Goal: Transaction & Acquisition: Purchase product/service

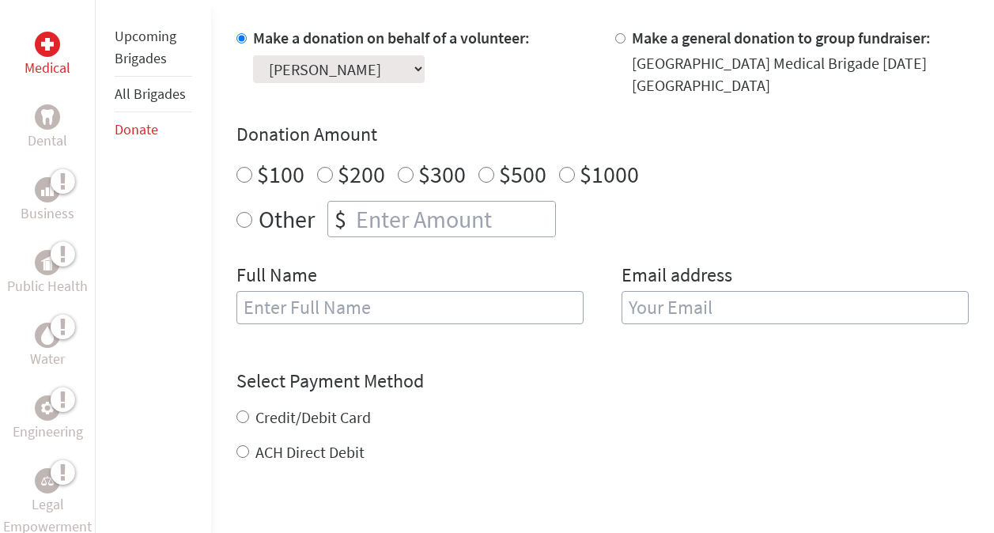
scroll to position [500, 0]
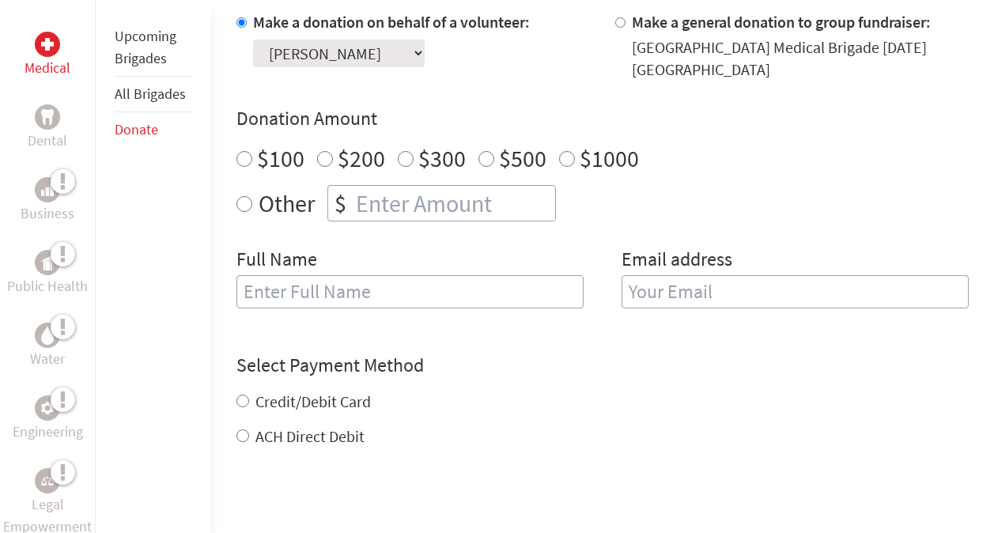
radio input "true"
click at [371, 202] on input "number" at bounding box center [454, 203] width 202 height 35
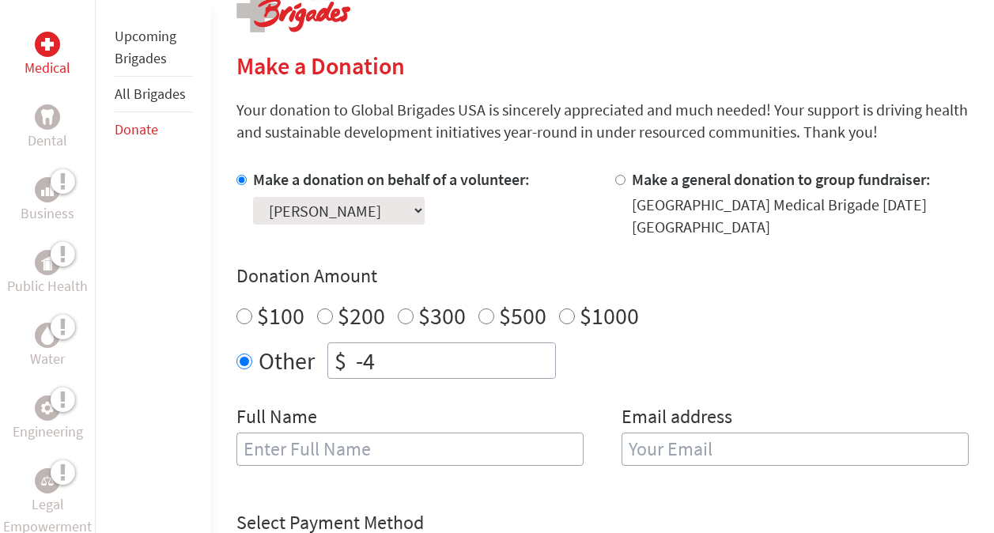
scroll to position [342, 0]
type input "-4"
click at [372, 214] on select "Select a volunteer... [PERSON_NAME] [PERSON_NAME] [PERSON_NAME] [PERSON_NAME] […" at bounding box center [339, 212] width 172 height 28
click at [530, 222] on div "Select a volunteer... [PERSON_NAME] [PERSON_NAME] [PERSON_NAME] [PERSON_NAME] […" at bounding box center [391, 208] width 277 height 34
click at [419, 359] on input "-4" at bounding box center [454, 361] width 202 height 35
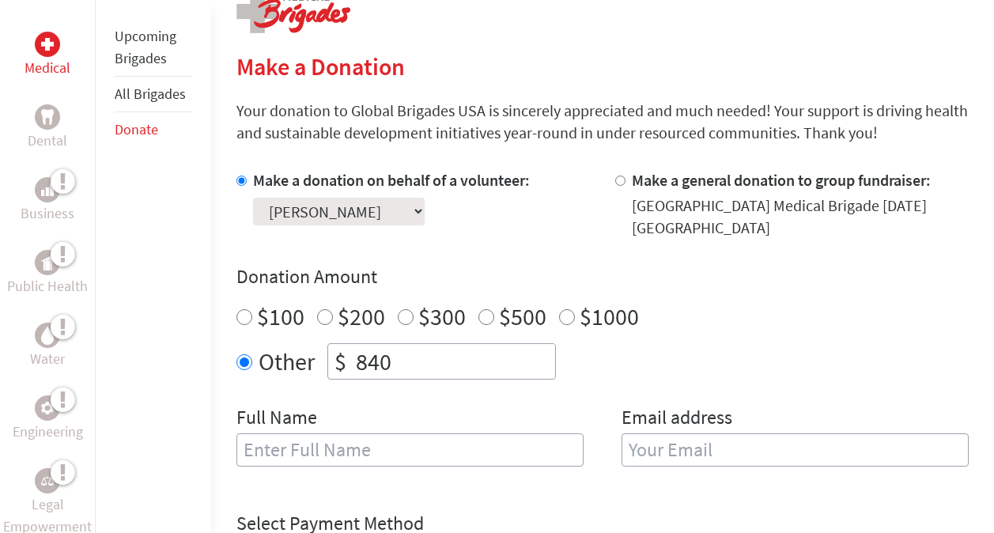
type input "840"
click at [388, 455] on input "text" at bounding box center [409, 449] width 347 height 33
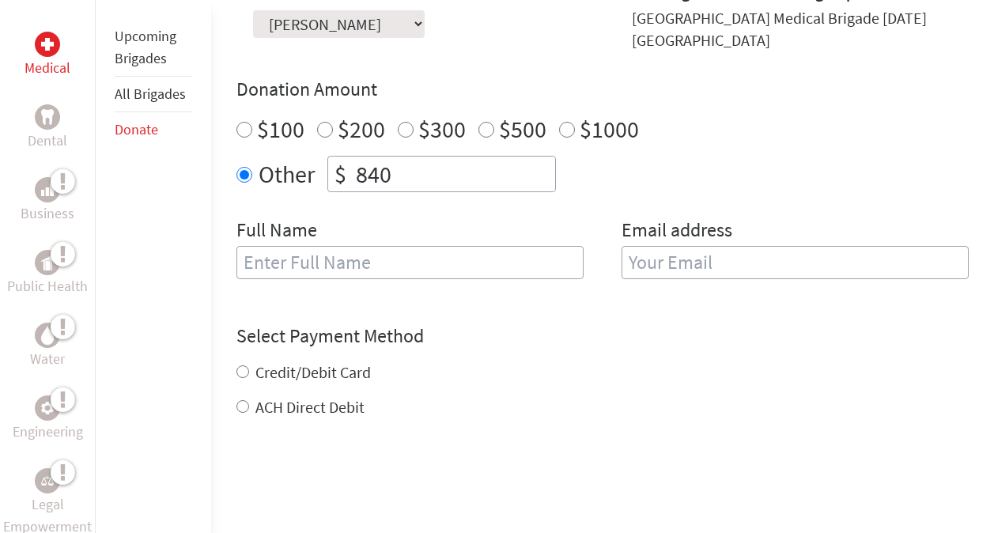
scroll to position [530, 0]
click at [244, 371] on input "Credit/Debit Card" at bounding box center [242, 371] width 13 height 13
radio input "true"
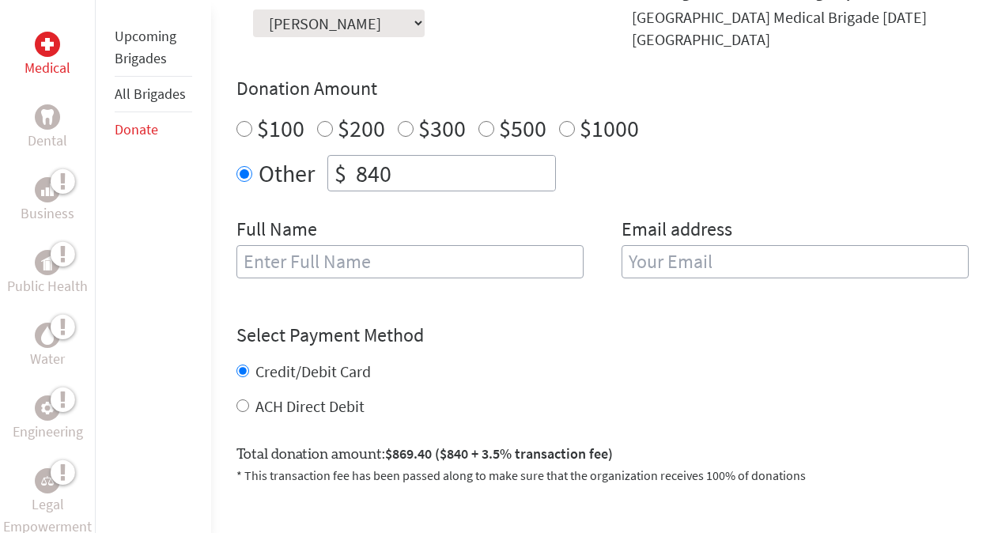
click at [318, 269] on input "text" at bounding box center [409, 261] width 347 height 33
type input "[PERSON_NAME]"
click at [652, 265] on input "email" at bounding box center [795, 261] width 347 height 33
type input "[EMAIL_ADDRESS][DOMAIN_NAME]"
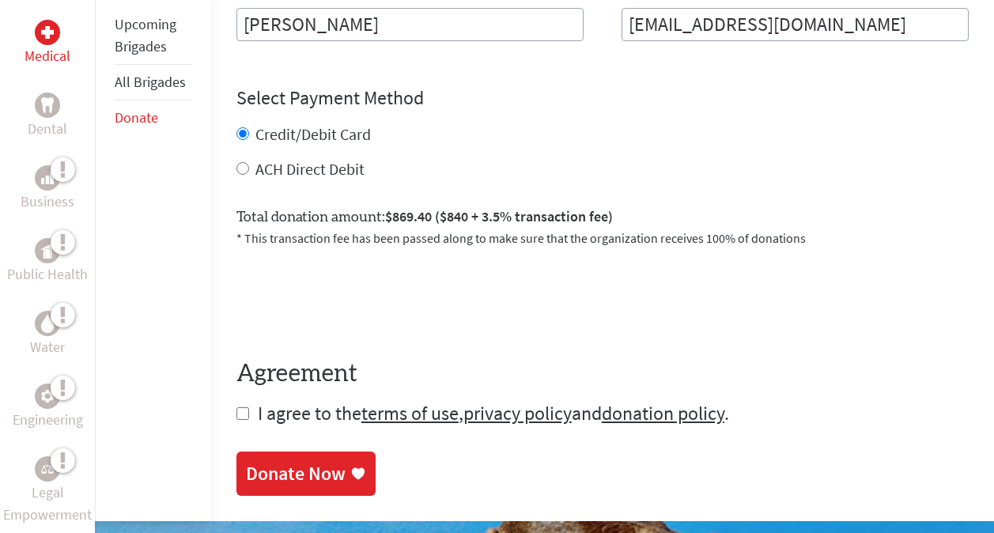
scroll to position [769, 0]
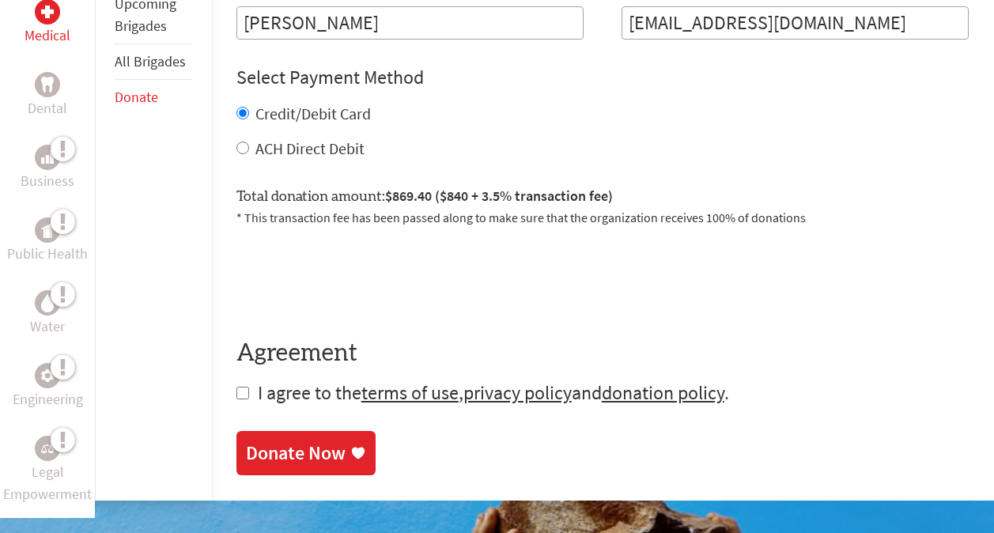
click at [242, 395] on input "checkbox" at bounding box center [242, 393] width 13 height 13
checkbox input "true"
click at [279, 444] on div "Donate Now" at bounding box center [296, 454] width 100 height 25
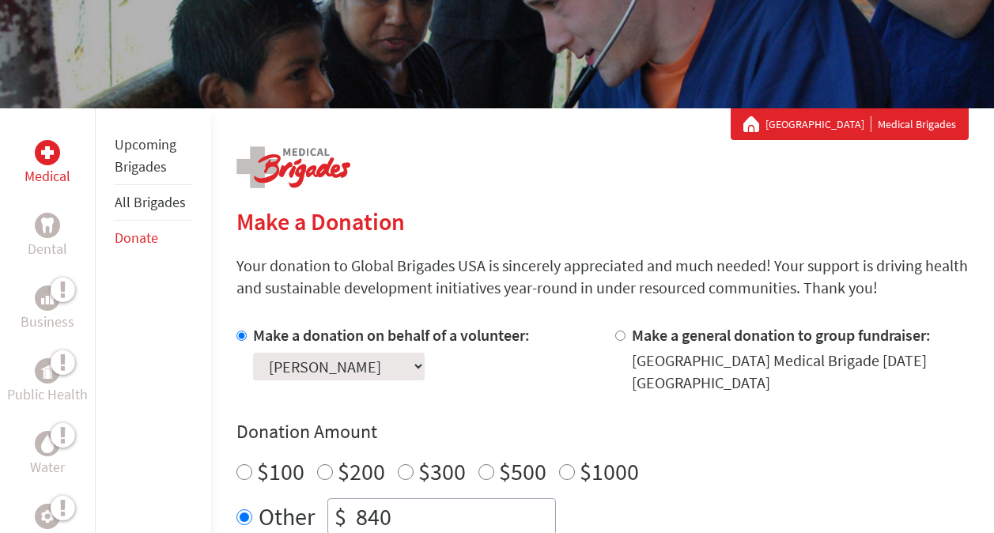
scroll to position [225, 0]
